Goal: Transaction & Acquisition: Purchase product/service

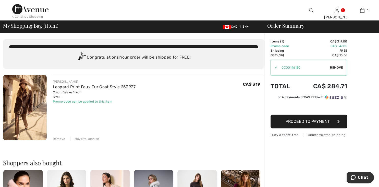
click at [311, 11] on img at bounding box center [311, 10] width 4 height 6
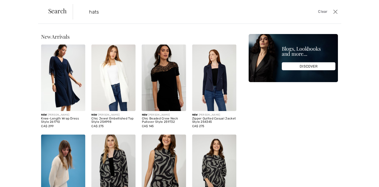
type input "hats"
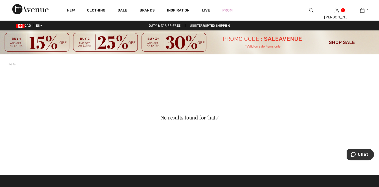
click at [312, 10] on img at bounding box center [311, 10] width 4 height 6
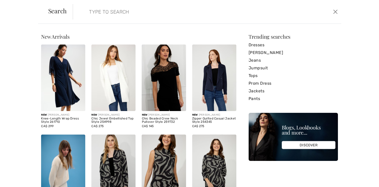
click at [91, 12] on input "search" at bounding box center [177, 11] width 185 height 15
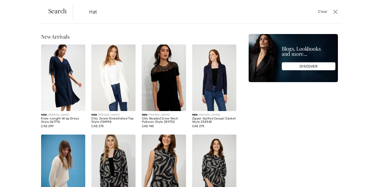
type input "Hat"
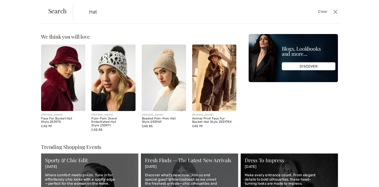
click at [214, 85] on img at bounding box center [214, 77] width 44 height 66
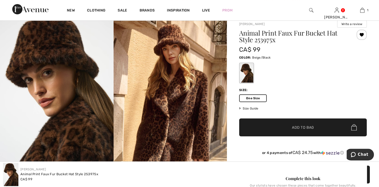
scroll to position [47, 0]
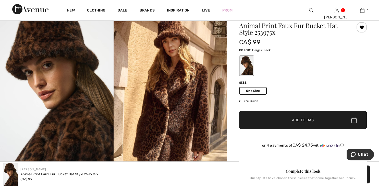
click at [307, 121] on span "Add to Bag" at bounding box center [303, 119] width 22 height 5
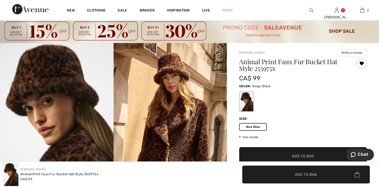
scroll to position [10, 0]
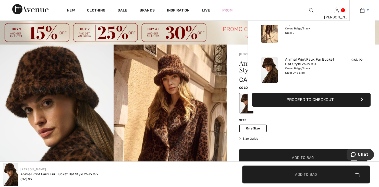
click at [365, 11] on link "2" at bounding box center [362, 10] width 25 height 6
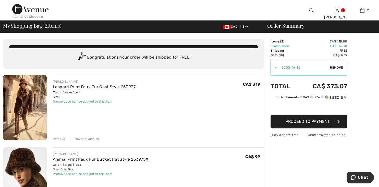
click at [334, 71] on div "✔ Apply Remove" at bounding box center [309, 67] width 77 height 16
drag, startPoint x: 0, startPoint y: 0, endPoint x: 340, endPoint y: 67, distance: 346.3
click at [340, 67] on div "✔ Apply Remove" at bounding box center [309, 67] width 77 height 16
click at [340, 67] on span "Remove" at bounding box center [336, 67] width 13 height 5
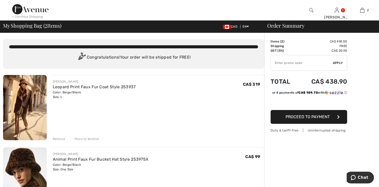
click at [17, 9] on img at bounding box center [30, 9] width 36 height 10
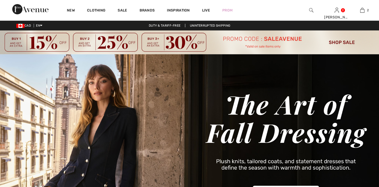
checkbox input "true"
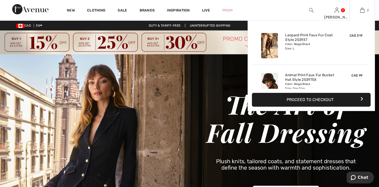
click at [365, 9] on link "2" at bounding box center [362, 10] width 25 height 6
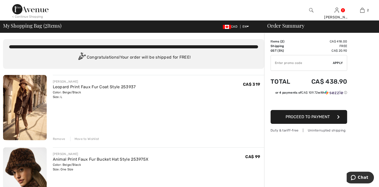
click at [275, 65] on input "TEXT" at bounding box center [302, 62] width 62 height 15
click at [337, 62] on span "Apply" at bounding box center [338, 63] width 10 height 5
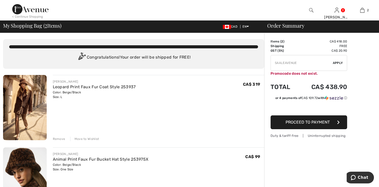
click at [281, 63] on input "TEXT" at bounding box center [302, 62] width 62 height 15
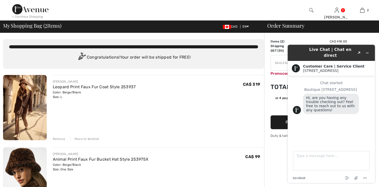
click at [367, 51] on icon "Minimize widget" at bounding box center [368, 53] width 4 height 4
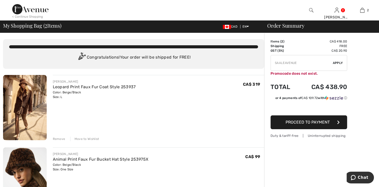
click at [306, 63] on input "TEXT" at bounding box center [302, 62] width 62 height 15
type input "S"
type input "SALEAVENUE"
click at [338, 62] on span "Apply" at bounding box center [338, 63] width 10 height 5
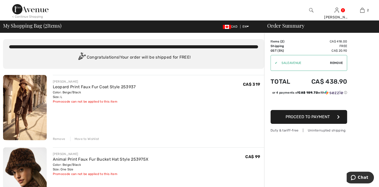
click at [336, 62] on span "Remove" at bounding box center [336, 63] width 13 height 5
click at [304, 62] on input "TEXT" at bounding box center [302, 62] width 62 height 15
click at [337, 63] on span "Apply" at bounding box center [338, 63] width 10 height 5
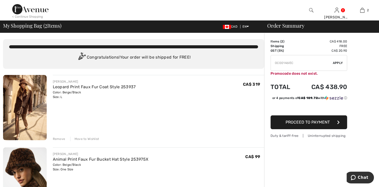
click at [283, 64] on input "TEXT" at bounding box center [302, 62] width 62 height 15
click at [276, 62] on input "TEXT" at bounding box center [302, 62] width 62 height 15
click at [337, 62] on span "Apply" at bounding box center [338, 63] width 10 height 5
click at [289, 63] on input "TEXT" at bounding box center [302, 62] width 62 height 15
click at [337, 64] on span "Apply" at bounding box center [338, 63] width 10 height 5
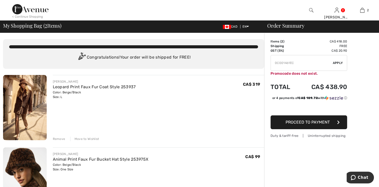
click at [277, 63] on input "TEXT" at bounding box center [302, 62] width 62 height 15
click at [290, 63] on input "TEXT" at bounding box center [302, 62] width 62 height 15
click at [339, 61] on span "Apply" at bounding box center [338, 63] width 10 height 5
drag, startPoint x: 339, startPoint y: 61, endPoint x: 296, endPoint y: 63, distance: 42.9
click at [296, 63] on div "✔ Apply Remove" at bounding box center [309, 63] width 77 height 16
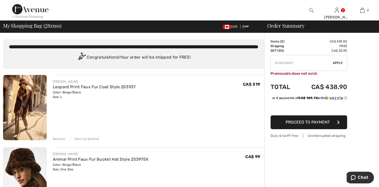
click at [277, 61] on input "TEXT" at bounding box center [302, 62] width 62 height 15
click at [292, 62] on input "TEXT" at bounding box center [302, 62] width 62 height 15
type input "C"
type input "OC001461EC"
click at [339, 63] on span "Apply" at bounding box center [338, 63] width 10 height 5
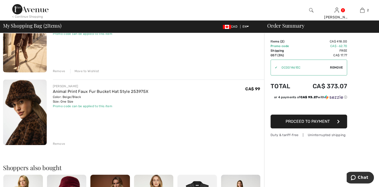
scroll to position [68, 0]
click at [58, 142] on div "Remove" at bounding box center [59, 143] width 13 height 5
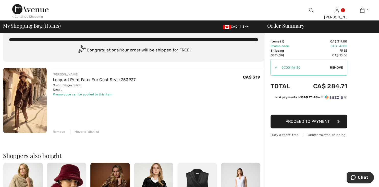
scroll to position [0, 0]
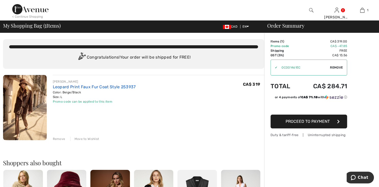
click at [69, 87] on link "Leopard Print Faux Fur Coat Style 253937" at bounding box center [94, 86] width 83 height 5
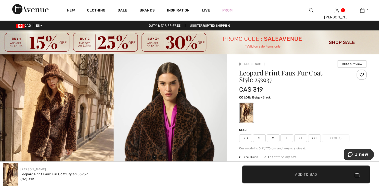
click at [288, 139] on span "L" at bounding box center [287, 138] width 13 height 8
click at [327, 150] on div "Our model is 5'9"/175 cm and wears a size 6." at bounding box center [303, 148] width 128 height 5
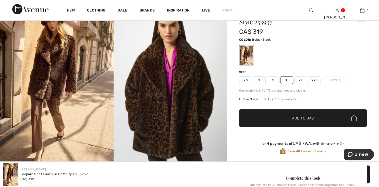
scroll to position [44, 0]
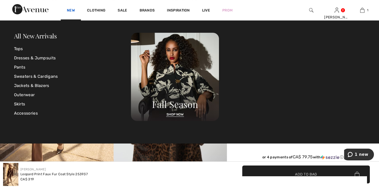
click at [71, 11] on link "New" at bounding box center [71, 10] width 8 height 5
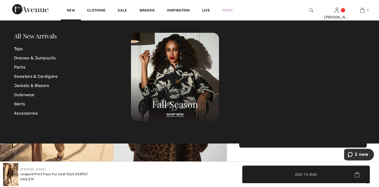
scroll to position [35, 0]
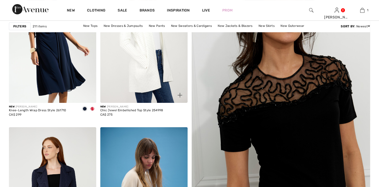
click at [150, 65] on img at bounding box center [143, 37] width 87 height 131
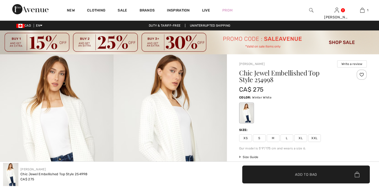
click at [289, 139] on span "L" at bounding box center [287, 138] width 13 height 8
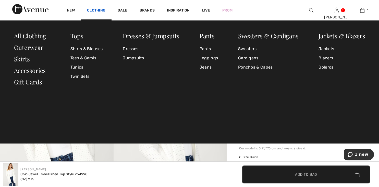
click at [98, 10] on link "Clothing" at bounding box center [96, 10] width 18 height 5
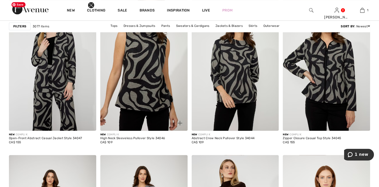
scroll to position [406, 0]
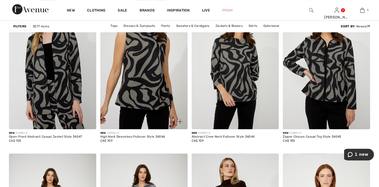
click at [136, 137] on div "High Neck Sleeveless Pullover Style 34046" at bounding box center [132, 137] width 65 height 4
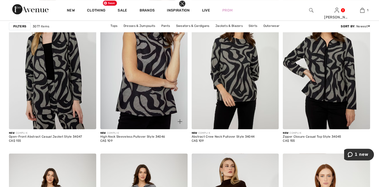
click at [137, 106] on img at bounding box center [143, 63] width 87 height 131
click at [156, 64] on img at bounding box center [143, 63] width 87 height 131
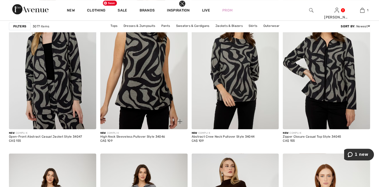
scroll to position [0, 0]
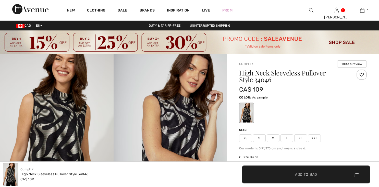
click at [286, 138] on span "L" at bounding box center [287, 138] width 13 height 8
click at [288, 176] on span "✔ Added to Bag Add to Bag" at bounding box center [306, 174] width 128 height 18
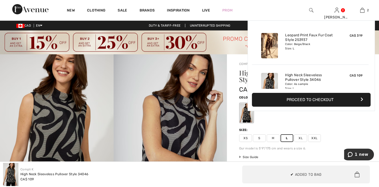
scroll to position [16, 0]
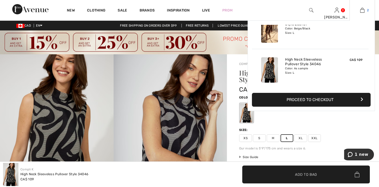
click at [365, 10] on link "2" at bounding box center [362, 10] width 25 height 6
click at [297, 66] on link "High Neck Sleeveless Pullover Style 34046" at bounding box center [310, 61] width 50 height 9
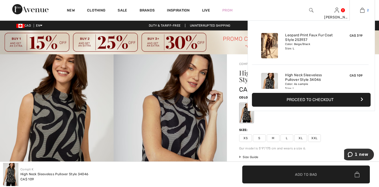
click at [362, 10] on img at bounding box center [362, 10] width 4 height 6
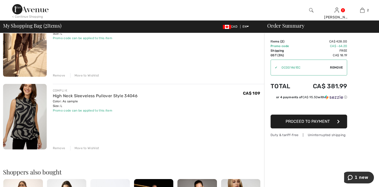
click at [59, 147] on div "Remove" at bounding box center [59, 148] width 13 height 5
